Goal: Task Accomplishment & Management: Complete application form

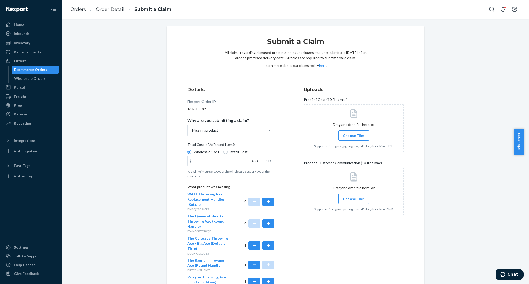
scroll to position [57, 0]
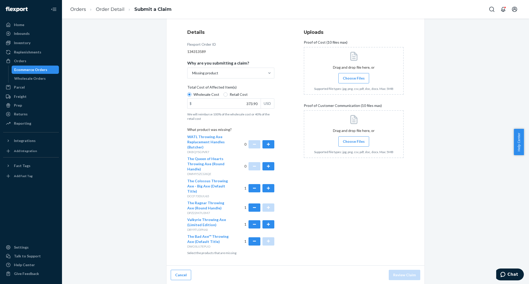
click at [287, 115] on div "Details Flexport Order ID 134313589 Why are you submitting a claim? Missing pro…" at bounding box center [295, 142] width 216 height 226
click at [263, 188] on button "button" at bounding box center [268, 188] width 12 height 8
click at [266, 223] on button "button" at bounding box center [268, 224] width 12 height 8
drag, startPoint x: 241, startPoint y: 103, endPoint x: 255, endPoint y: 102, distance: 14.0
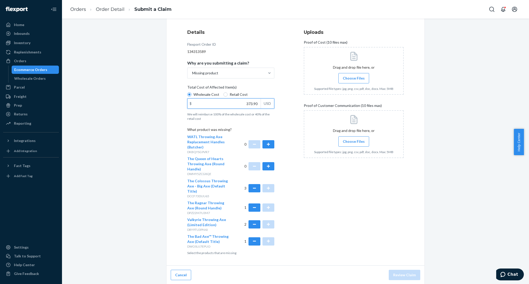
click at [255, 102] on input "373.90" at bounding box center [224, 104] width 73 height 10
paste input "715.81"
type input "715.81"
click at [353, 77] on span "Choose Files" at bounding box center [354, 78] width 22 height 5
click at [354, 77] on input "Choose Files" at bounding box center [354, 78] width 0 height 6
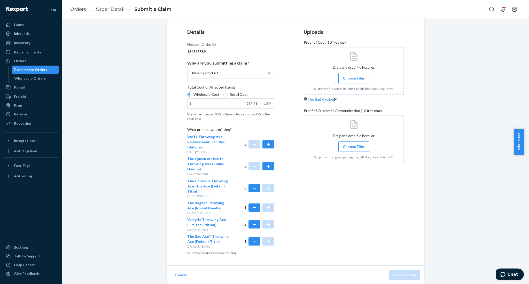
click at [352, 79] on span "Choose Files" at bounding box center [354, 78] width 22 height 5
click at [354, 79] on input "Choose Files" at bounding box center [354, 78] width 0 height 6
click at [345, 75] on label "Choose Files" at bounding box center [353, 78] width 31 height 10
click at [354, 75] on input "Choose Files" at bounding box center [354, 78] width 0 height 6
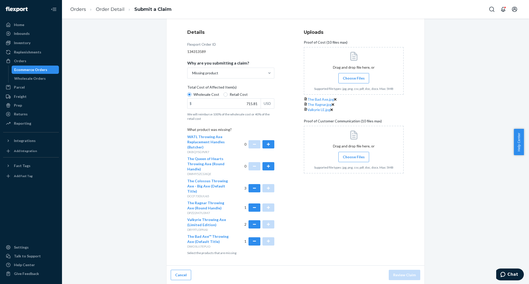
click at [348, 76] on span "Choose Files" at bounding box center [354, 78] width 22 height 5
click at [354, 76] on input "Choose Files" at bounding box center [354, 78] width 0 height 6
click at [354, 165] on span "Choose Files" at bounding box center [354, 162] width 22 height 5
click at [354, 165] on input "Choose Files" at bounding box center [354, 162] width 0 height 6
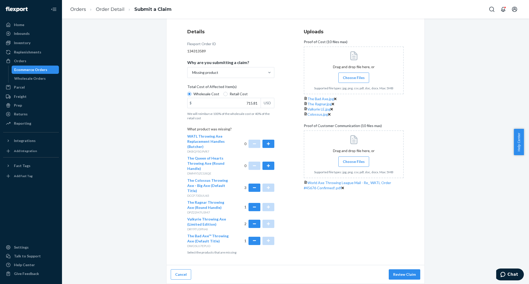
scroll to position [68, 0]
click at [402, 273] on button "Review Claim" at bounding box center [405, 274] width 32 height 10
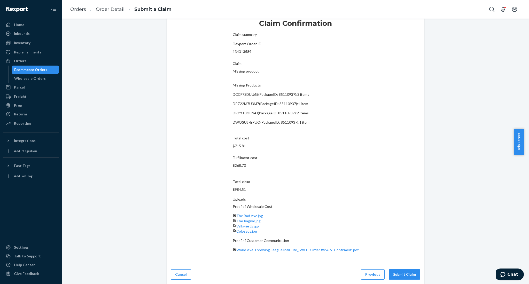
scroll to position [0, 0]
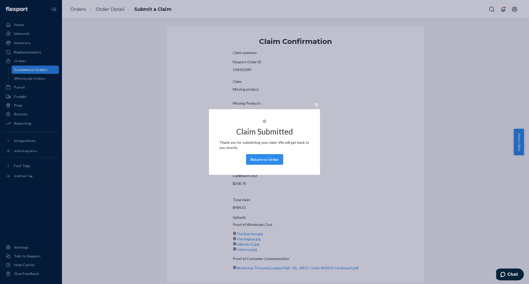
click at [274, 160] on button "Return to Order" at bounding box center [264, 159] width 37 height 10
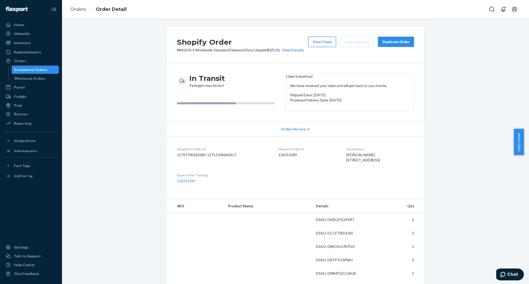
click at [318, 44] on button "View Claim" at bounding box center [322, 42] width 28 height 10
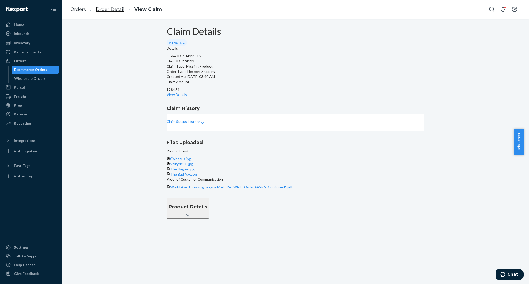
drag, startPoint x: 105, startPoint y: 7, endPoint x: 224, endPoint y: 34, distance: 121.8
click at [105, 7] on link "Order Detail" at bounding box center [110, 9] width 29 height 6
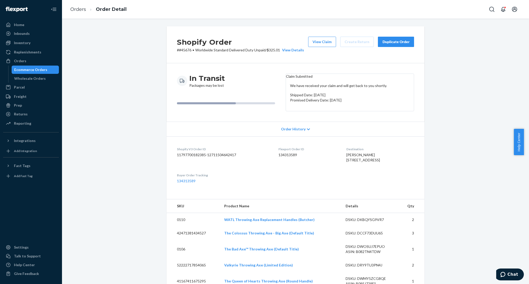
click at [390, 44] on button "Duplicate Order" at bounding box center [396, 42] width 36 height 10
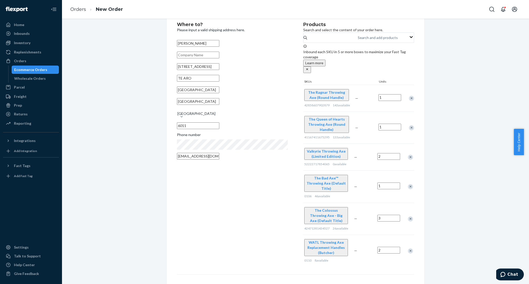
scroll to position [19, 0]
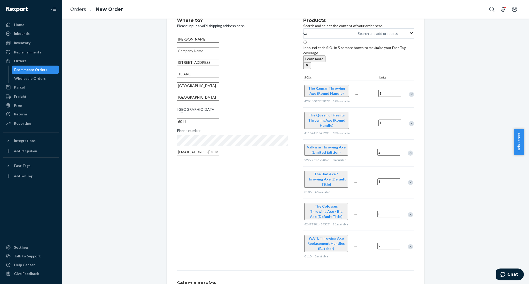
click at [409, 124] on div "Remove Item" at bounding box center [411, 123] width 5 height 5
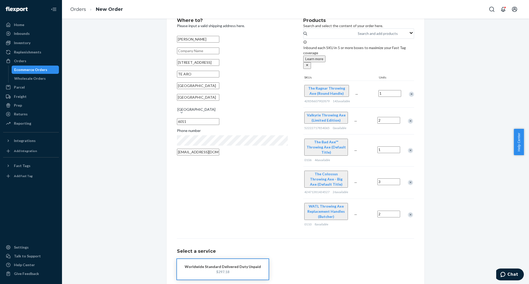
click at [408, 212] on div "Remove Item" at bounding box center [410, 214] width 5 height 5
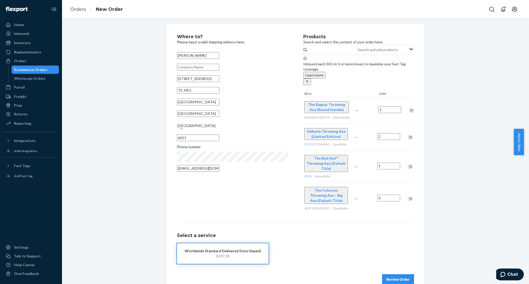
scroll to position [0, 0]
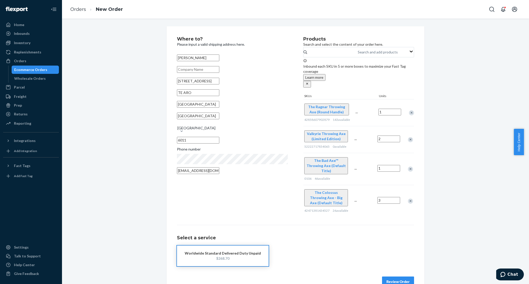
click at [392, 277] on button "Review Order" at bounding box center [398, 282] width 32 height 10
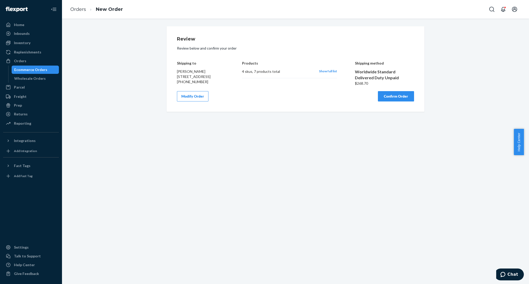
click at [392, 102] on button "Confirm Order" at bounding box center [396, 96] width 36 height 10
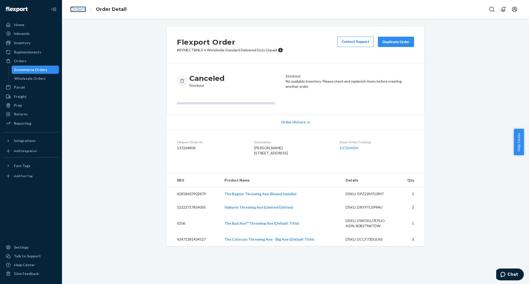
click at [85, 10] on link "Orders" at bounding box center [78, 9] width 16 height 6
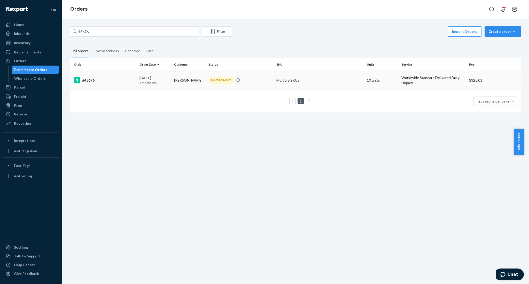
click at [85, 79] on div "#45676" at bounding box center [104, 80] width 61 height 6
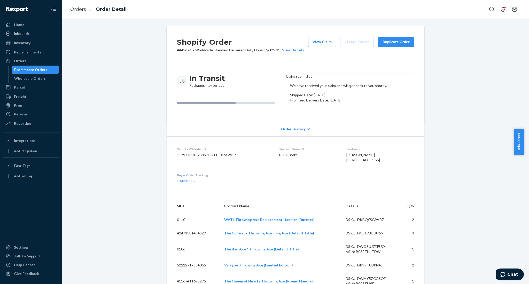
click at [390, 41] on div "Duplicate Order" at bounding box center [395, 41] width 27 height 5
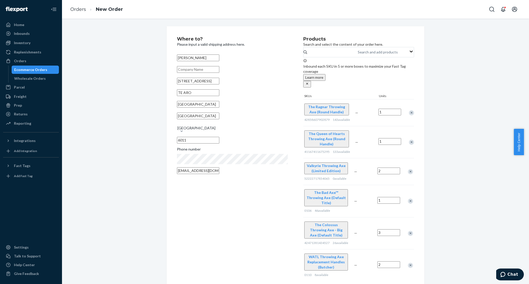
click at [409, 145] on div "Remove Item" at bounding box center [411, 142] width 5 height 5
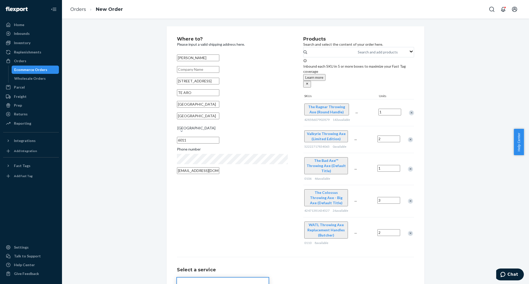
click at [409, 231] on div "Remove Item" at bounding box center [410, 233] width 5 height 5
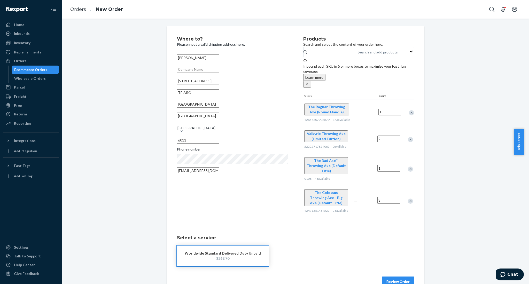
click at [85, 14] on ol "Orders New Order" at bounding box center [96, 9] width 61 height 15
click at [81, 10] on link "Orders" at bounding box center [78, 9] width 16 height 6
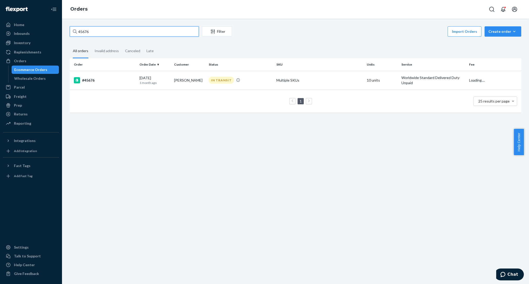
click at [105, 33] on input "45676" at bounding box center [134, 31] width 129 height 10
paste input "6102"
type input "46102"
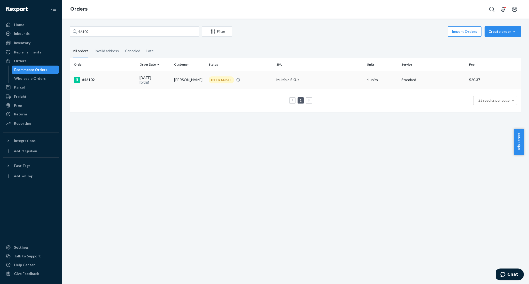
click at [89, 77] on div "#46102" at bounding box center [104, 80] width 61 height 6
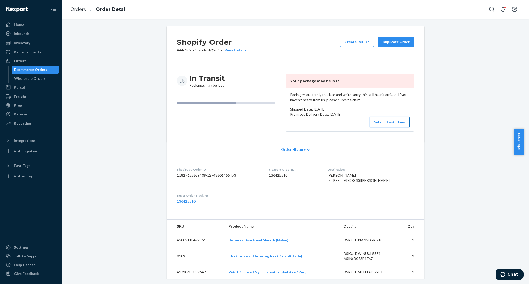
click at [395, 122] on button "Submit Lost Claim" at bounding box center [390, 122] width 40 height 10
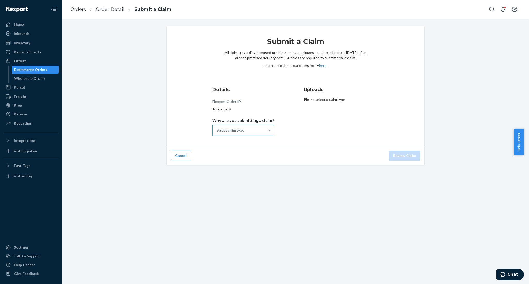
click at [257, 131] on div "Select claim type" at bounding box center [239, 130] width 52 height 10
click at [217, 131] on input "Why are you submitting a claim? Select claim type" at bounding box center [217, 130] width 1 height 5
click at [249, 192] on div "Missing product" at bounding box center [243, 189] width 60 height 10
click at [217, 133] on input "Why are you submitting a claim? option Missing product focused, 0 of 5. 5 resul…" at bounding box center [217, 130] width 1 height 5
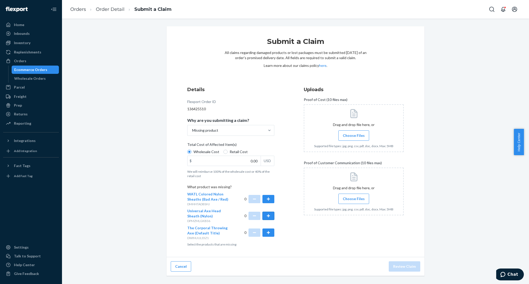
click at [268, 216] on button "button" at bounding box center [268, 216] width 12 height 8
click at [266, 230] on button "button" at bounding box center [268, 233] width 12 height 8
click at [267, 234] on button "button" at bounding box center [268, 233] width 12 height 8
drag, startPoint x: 242, startPoint y: 158, endPoint x: 258, endPoint y: 159, distance: 16.8
click at [258, 159] on div "$ 0.00 USD" at bounding box center [230, 161] width 87 height 10
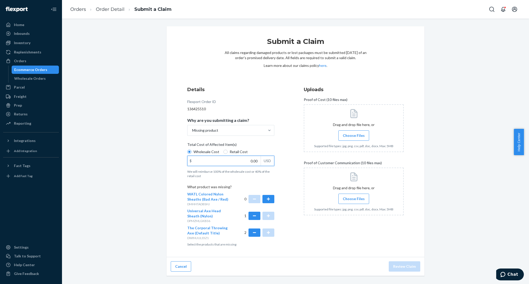
drag, startPoint x: 245, startPoint y: 161, endPoint x: 256, endPoint y: 161, distance: 10.3
click at [256, 161] on input "0.00" at bounding box center [224, 161] width 73 height 10
drag, startPoint x: 245, startPoint y: 159, endPoint x: 263, endPoint y: 158, distance: 18.3
click at [263, 158] on div "$ 0.00 USD" at bounding box center [230, 161] width 87 height 10
paste input "148.05"
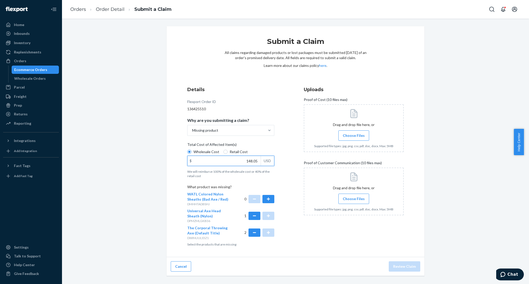
type input "148.05"
click at [354, 136] on input "Choose Files" at bounding box center [354, 136] width 0 height 6
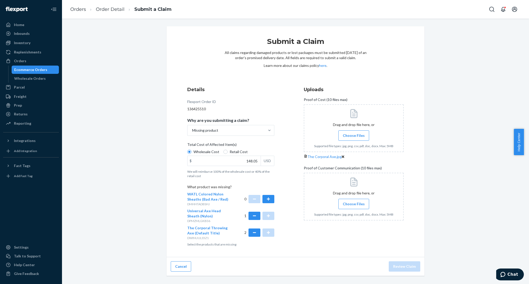
click at [347, 134] on span "Choose Files" at bounding box center [354, 135] width 22 height 5
click at [354, 134] on input "Choose Files" at bounding box center [354, 136] width 0 height 6
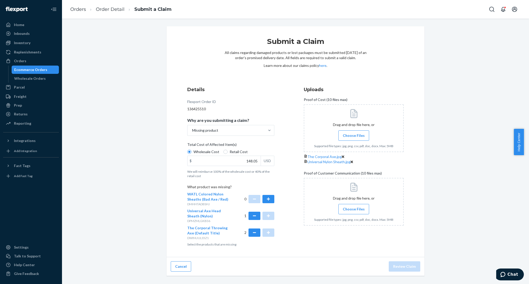
click at [344, 226] on div at bounding box center [354, 202] width 100 height 48
click at [411, 272] on button "Review Claim" at bounding box center [405, 266] width 32 height 10
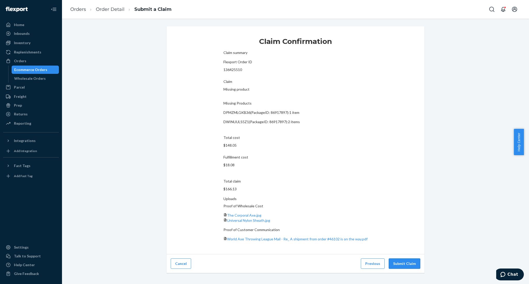
click at [401, 259] on button "Submit Claim" at bounding box center [405, 264] width 32 height 10
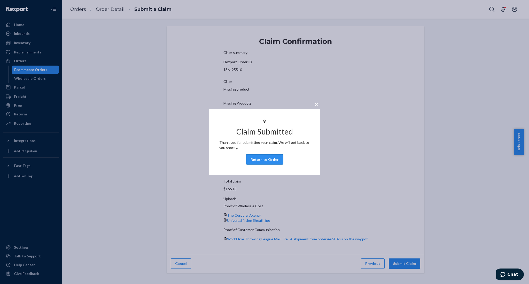
click at [261, 165] on button "Return to Order" at bounding box center [264, 159] width 37 height 10
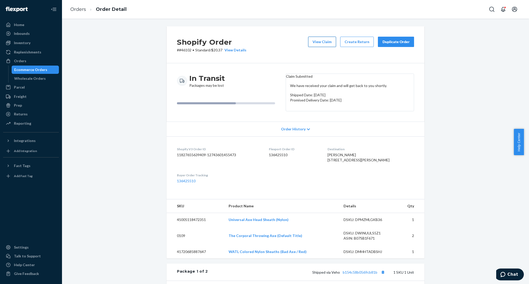
click at [327, 42] on button "View Claim" at bounding box center [322, 42] width 28 height 10
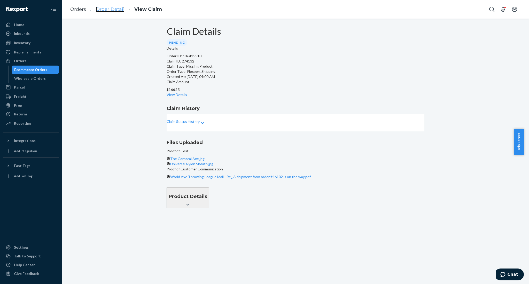
click at [113, 6] on link "Order Detail" at bounding box center [110, 9] width 29 height 6
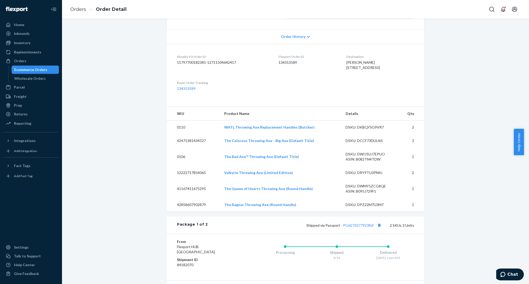
scroll to position [71, 0]
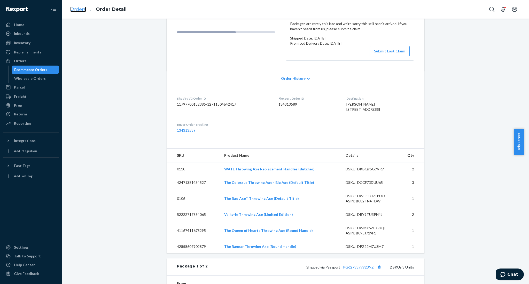
click at [85, 11] on link "Orders" at bounding box center [78, 9] width 16 height 6
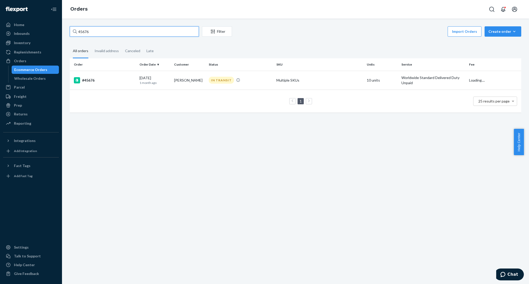
click at [155, 30] on input "45676" at bounding box center [134, 31] width 129 height 10
paste input "6102"
type input "46102"
click at [96, 76] on td "#46102" at bounding box center [104, 80] width 68 height 18
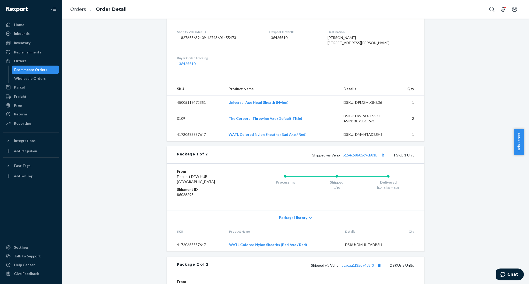
scroll to position [250, 0]
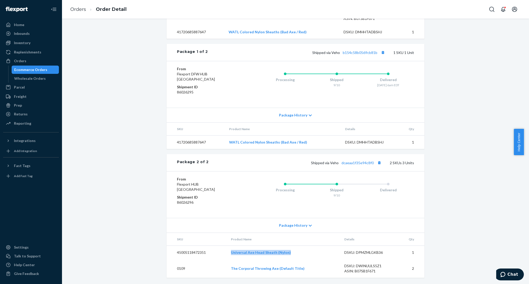
drag, startPoint x: 298, startPoint y: 253, endPoint x: 230, endPoint y: 254, distance: 68.4
click at [230, 254] on td "Universal Axe Head Sheath (Nylon)" at bounding box center [283, 253] width 113 height 14
copy link "Universal Axe Head Sheath (Nylon)"
click at [75, 11] on link "Orders" at bounding box center [78, 9] width 16 height 6
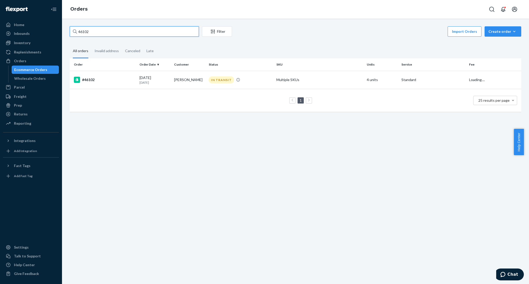
click at [137, 30] on input "46102" at bounding box center [134, 31] width 129 height 10
paste input "5893"
type input "45893"
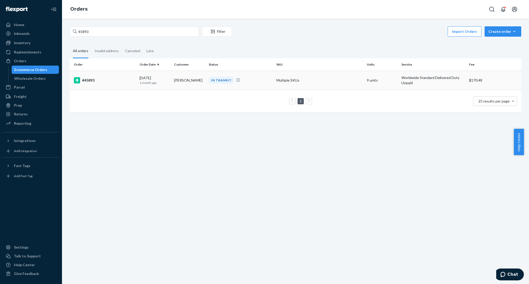
click at [92, 79] on div "#45893" at bounding box center [104, 80] width 61 height 6
